Goal: Task Accomplishment & Management: Complete application form

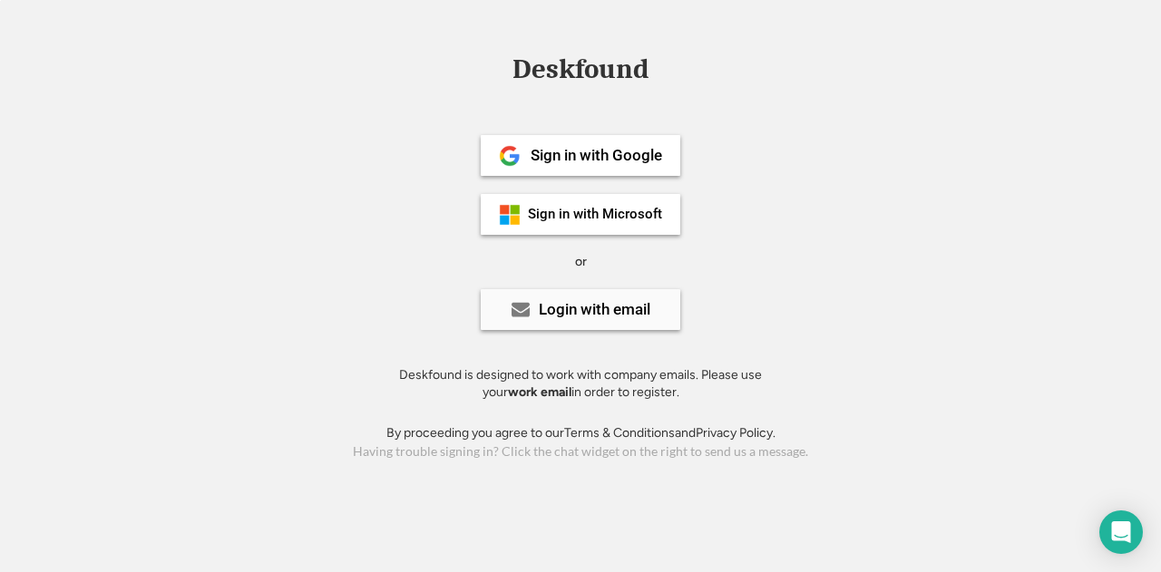
click at [552, 320] on div "Login with email" at bounding box center [581, 309] width 200 height 41
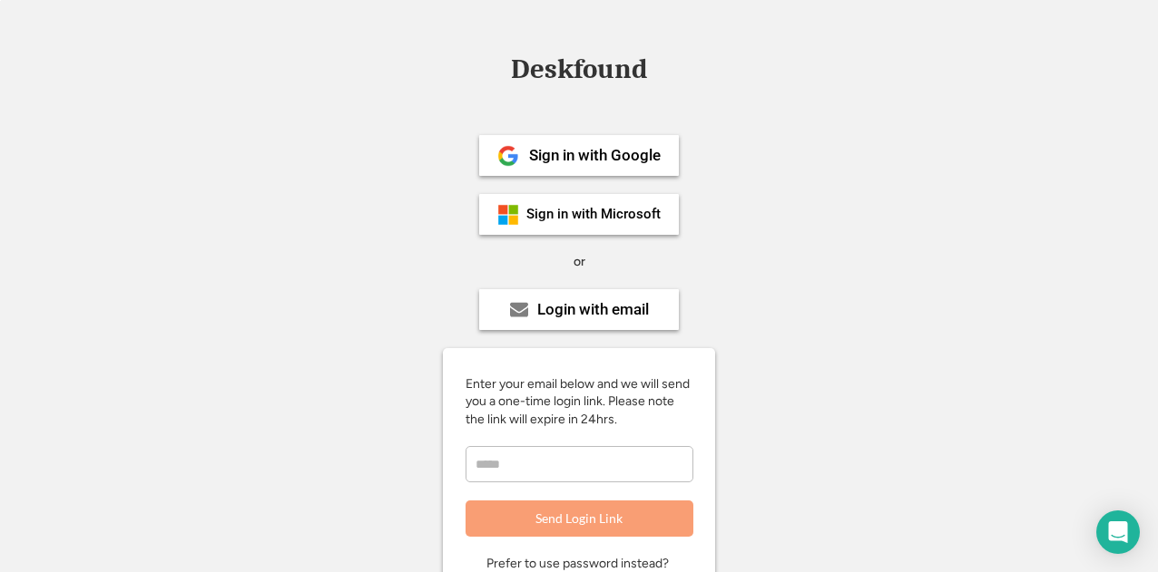
click at [534, 489] on div "Enter your email below and we will send you a one-time login link. Please note …" at bounding box center [579, 457] width 272 height 162
click at [539, 476] on input "email" at bounding box center [579, 464] width 228 height 36
type input "**********"
click at [585, 514] on button "Send Login Link" at bounding box center [579, 519] width 228 height 36
click at [572, 471] on input "email" at bounding box center [579, 464] width 228 height 36
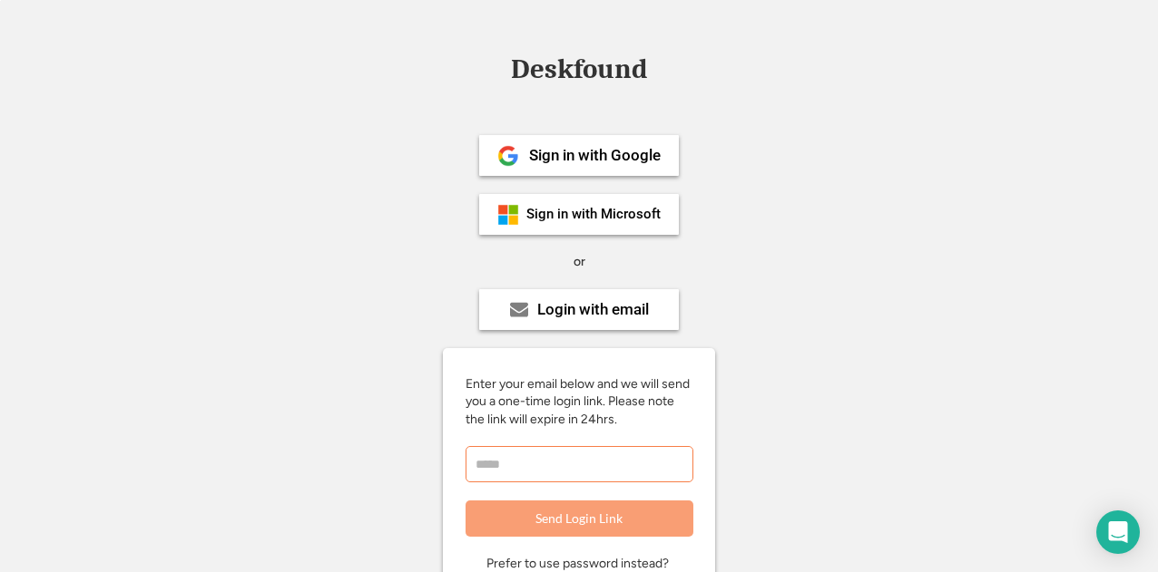
scroll to position [199, 0]
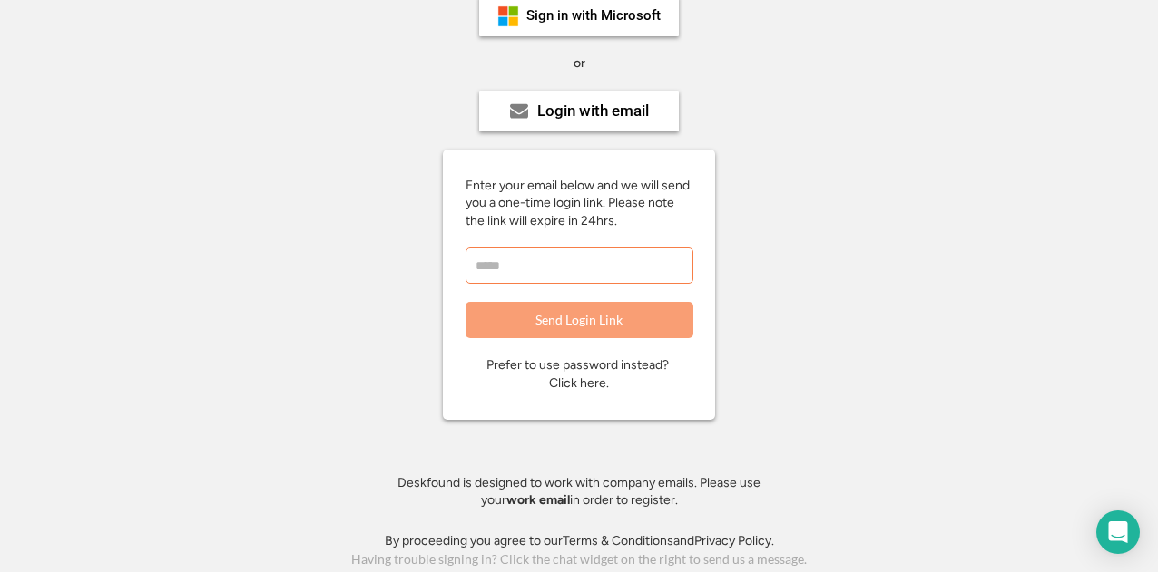
click at [607, 357] on div "Prefer to use password instead? Click here." at bounding box center [578, 374] width 185 height 35
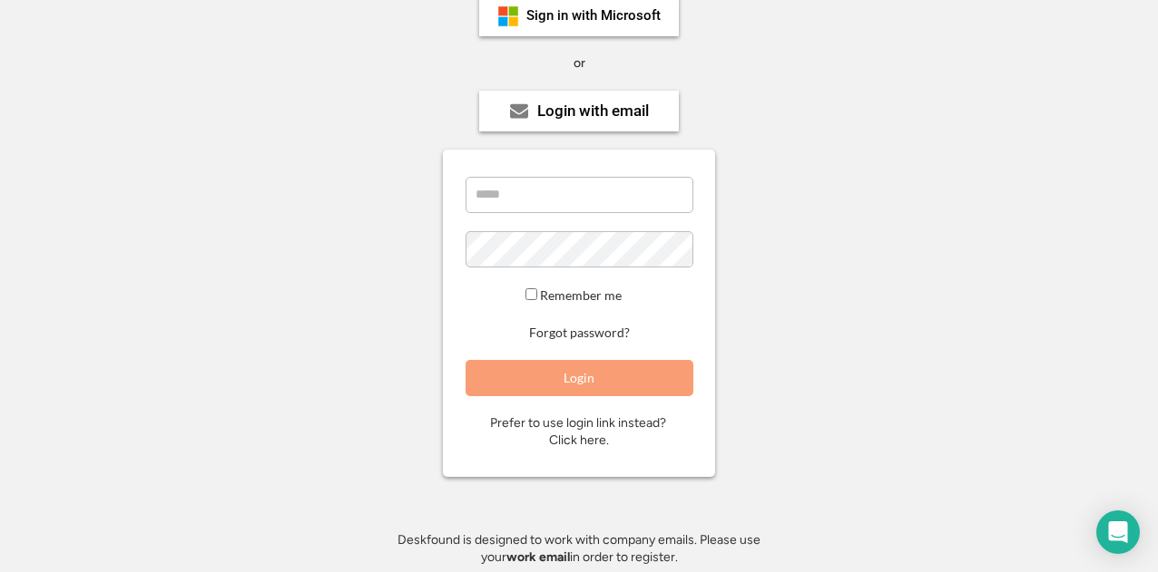
click at [576, 202] on input "email" at bounding box center [579, 195] width 228 height 36
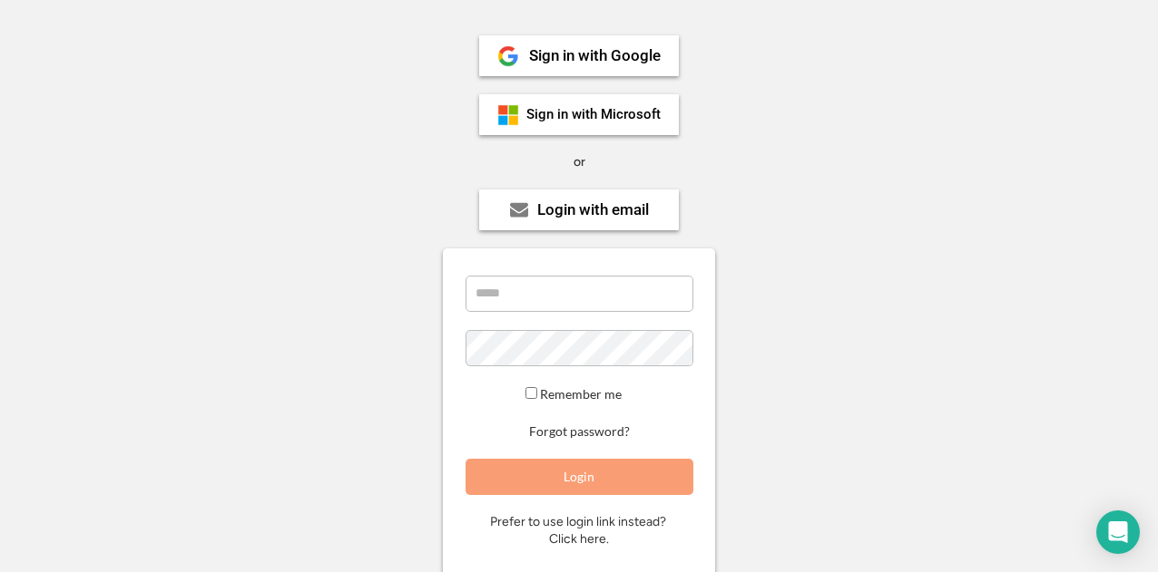
click at [626, 509] on div "Enter your email below and we will send you a one-time login link. Please note …" at bounding box center [579, 413] width 272 height 328
click at [595, 535] on div "Prefer to use login link instead? Click here." at bounding box center [579, 530] width 179 height 35
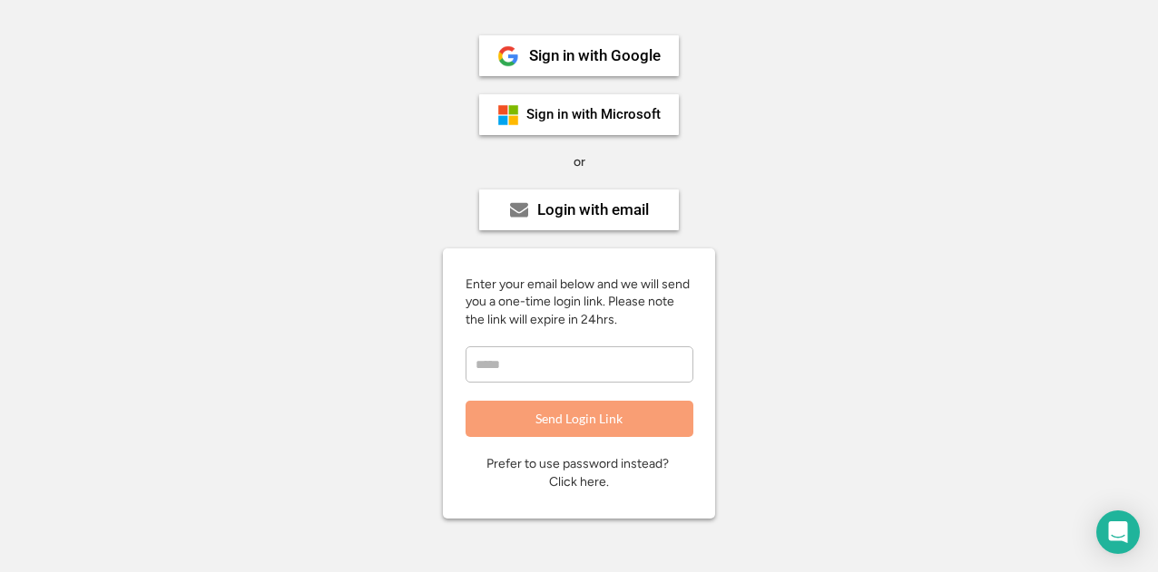
click at [576, 340] on div "Enter your email below and we will send you a one-time login link. Please note …" at bounding box center [579, 357] width 272 height 162
click at [572, 350] on input "email" at bounding box center [579, 365] width 228 height 36
type input "**********"
click at [652, 423] on button "Send Login Link" at bounding box center [579, 419] width 228 height 36
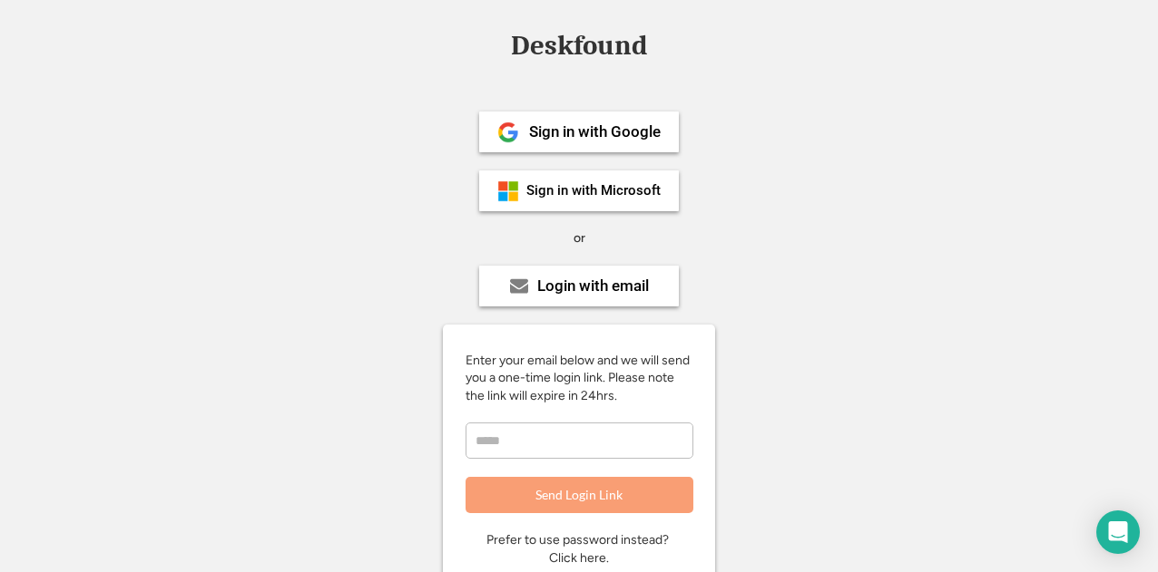
scroll to position [0, 0]
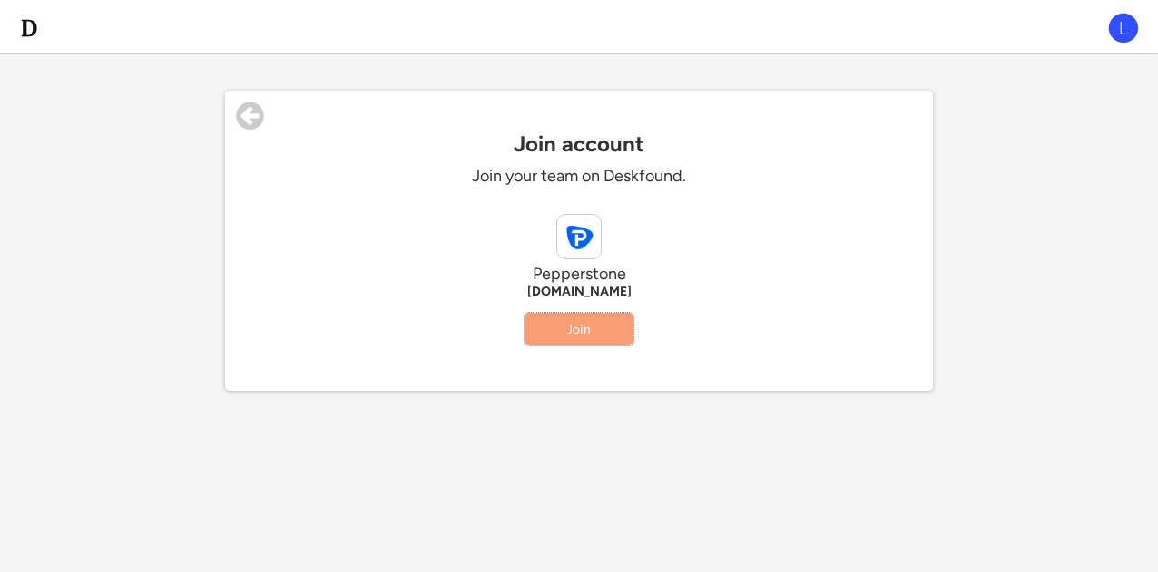
click at [579, 323] on button "Join" at bounding box center [578, 329] width 109 height 33
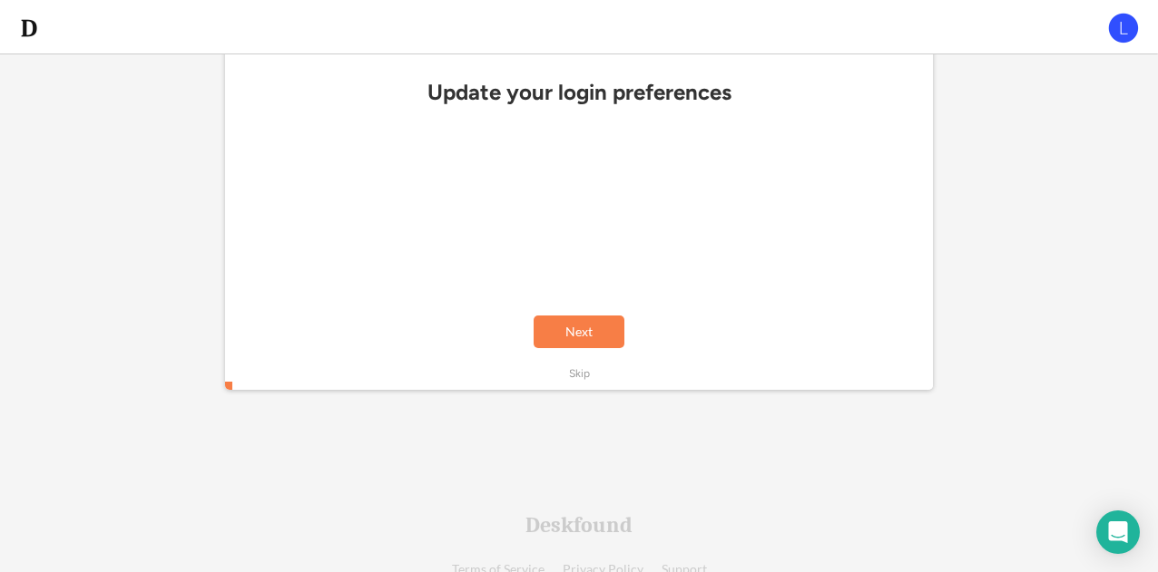
scroll to position [142, 0]
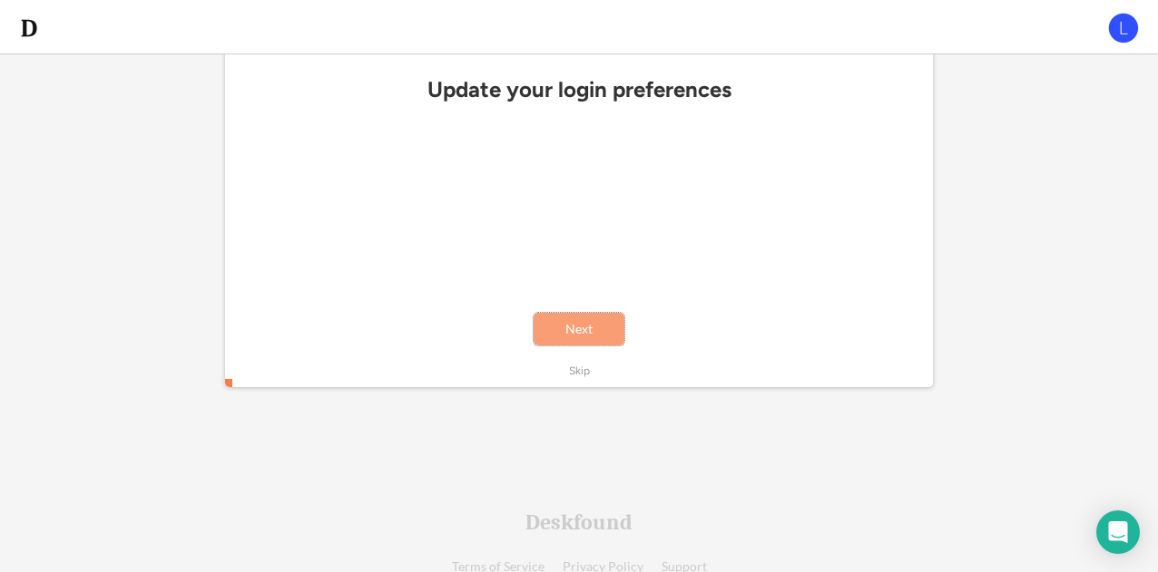
click at [579, 323] on button "Next" at bounding box center [578, 329] width 91 height 33
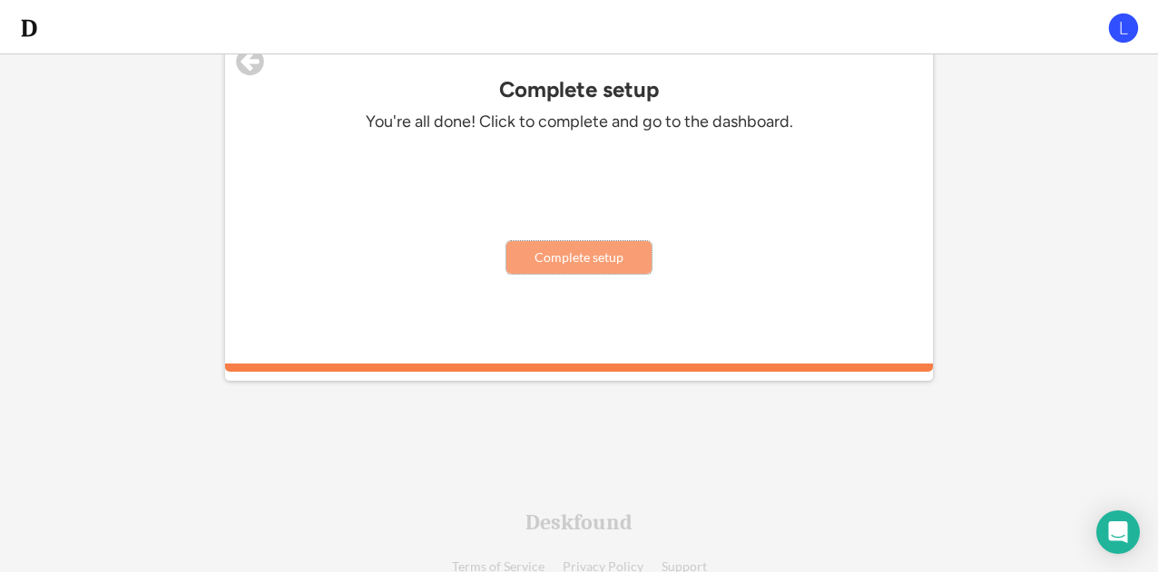
click at [596, 266] on button "Complete setup" at bounding box center [578, 257] width 145 height 33
